Goal: Obtain resource: Download file/media

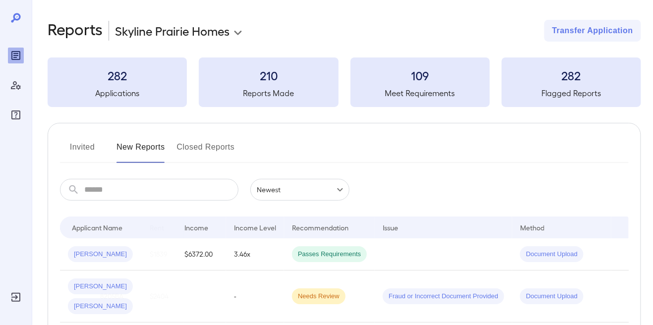
scroll to position [0, 104]
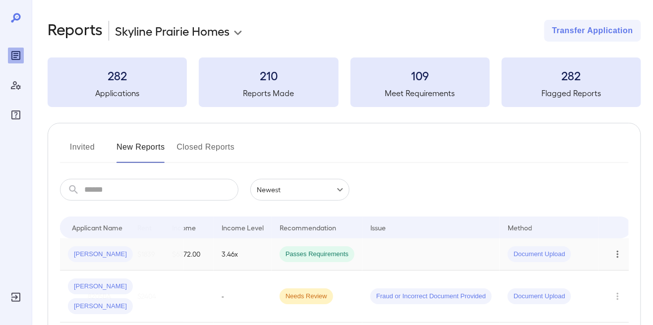
click at [617, 258] on icon "Row Actions" at bounding box center [618, 254] width 2 height 7
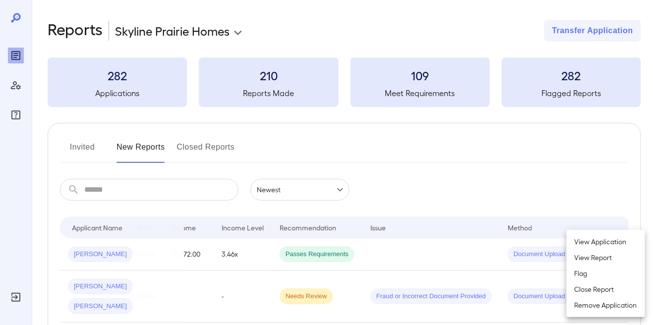
click at [601, 257] on li "View Report" at bounding box center [606, 258] width 78 height 16
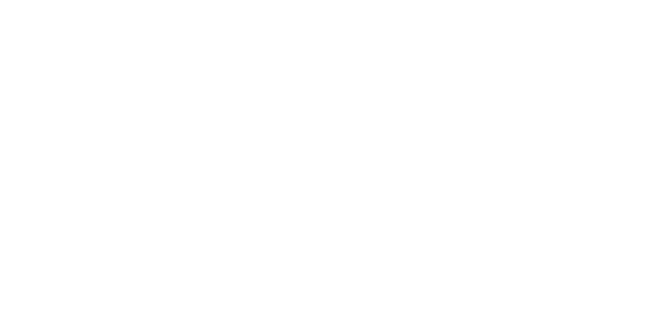
click at [572, 0] on html at bounding box center [326, 0] width 653 height 0
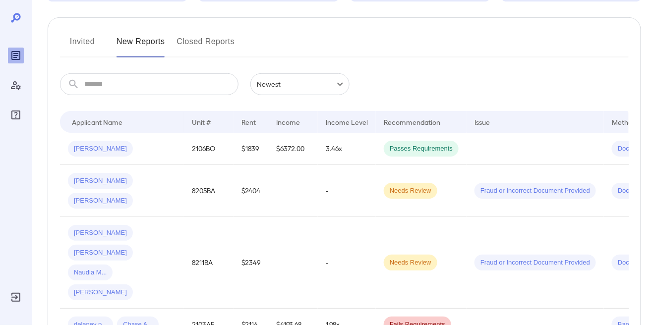
scroll to position [118, 0]
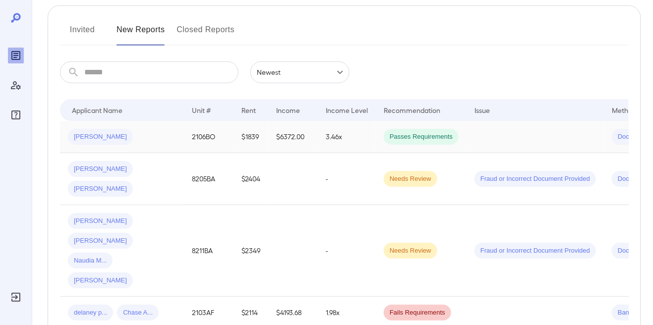
click at [552, 137] on td at bounding box center [535, 137] width 137 height 32
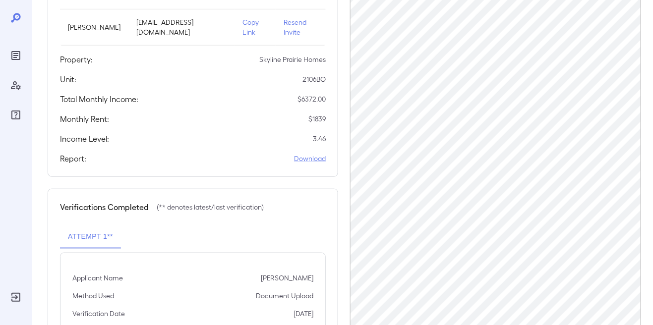
scroll to position [188, 0]
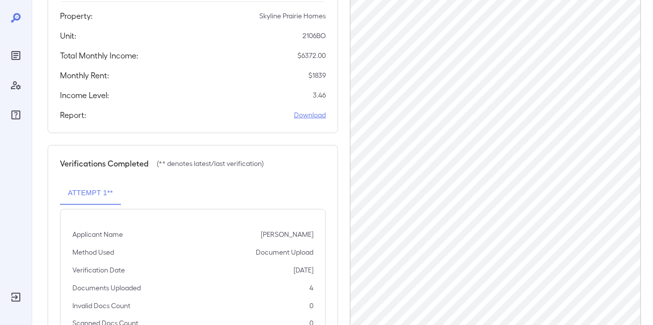
click at [308, 112] on link "Download" at bounding box center [310, 115] width 32 height 10
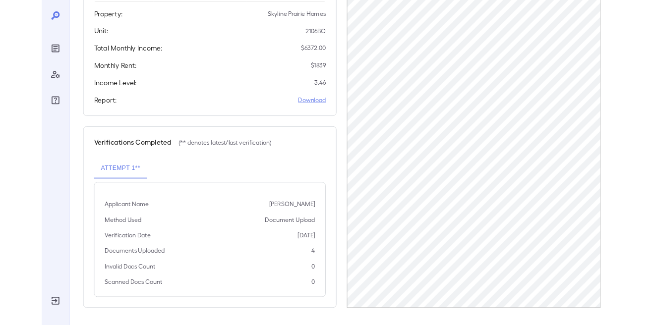
scroll to position [233, 0]
